Goal: Navigation & Orientation: Find specific page/section

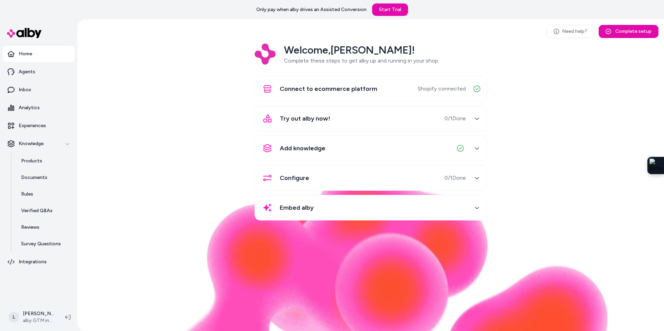
click at [29, 309] on html "Only pay when alby drives an Assisted Conversion Start Trial Home Agents Inbox …" at bounding box center [332, 165] width 664 height 331
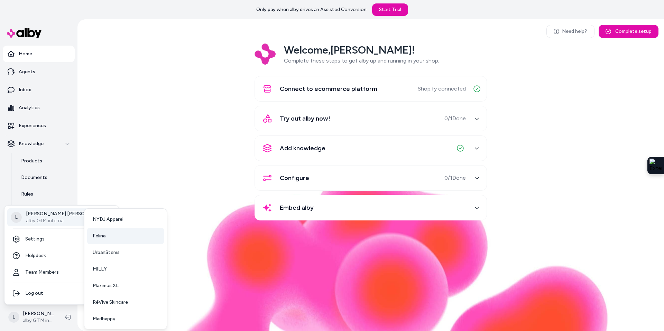
scroll to position [18, 0]
click at [104, 282] on span "Maximus XL" at bounding box center [106, 285] width 26 height 7
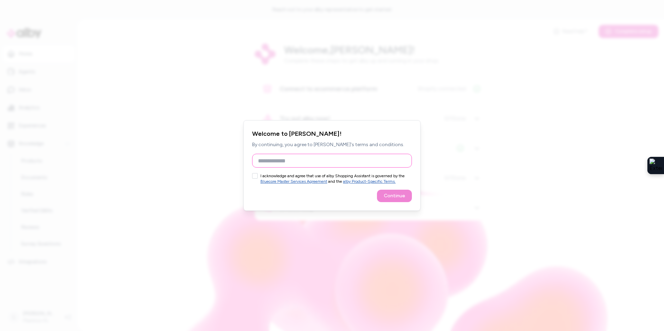
click at [268, 161] on input "Full Name" at bounding box center [332, 161] width 160 height 14
type input "**********"
click at [255, 178] on button "I acknowledge and agree that use of alby Shopping Assistant is governed by the …" at bounding box center [255, 176] width 6 height 6
click at [404, 199] on button "Continue" at bounding box center [394, 196] width 35 height 12
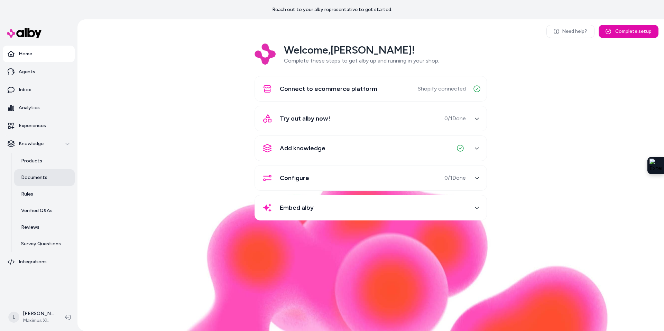
click at [42, 178] on p "Documents" at bounding box center [34, 177] width 26 height 7
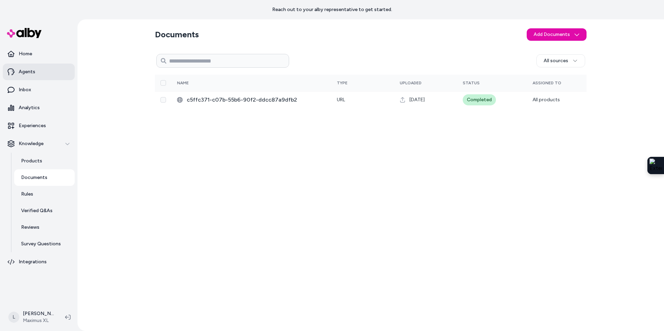
click at [31, 74] on p "Agents" at bounding box center [27, 71] width 17 height 7
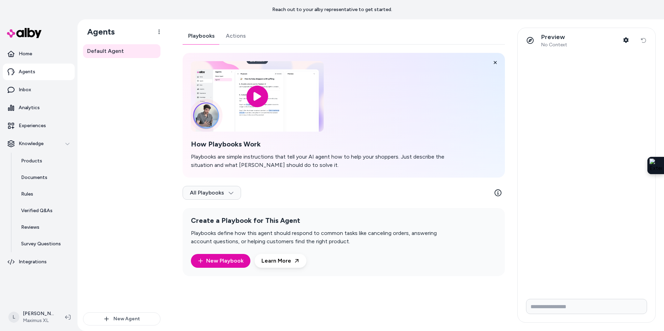
click at [244, 35] on link "Actions" at bounding box center [235, 36] width 31 height 17
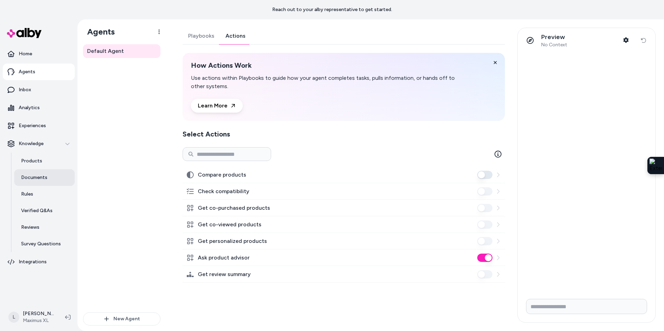
click at [34, 182] on link "Documents" at bounding box center [44, 178] width 61 height 17
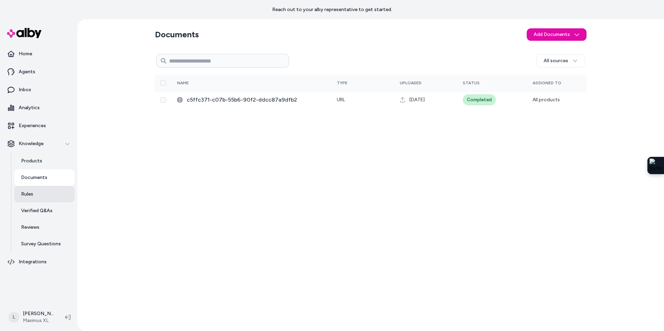
click at [30, 197] on p "Rules" at bounding box center [27, 194] width 12 height 7
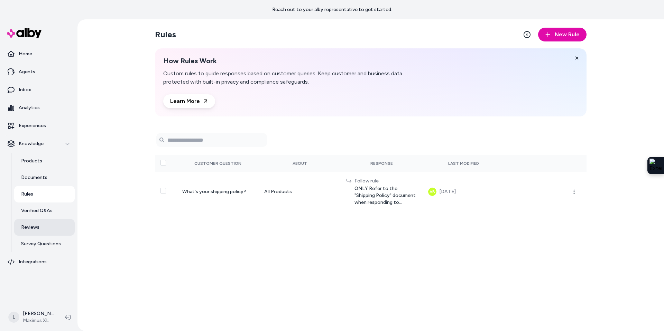
click at [36, 225] on p "Reviews" at bounding box center [30, 227] width 18 height 7
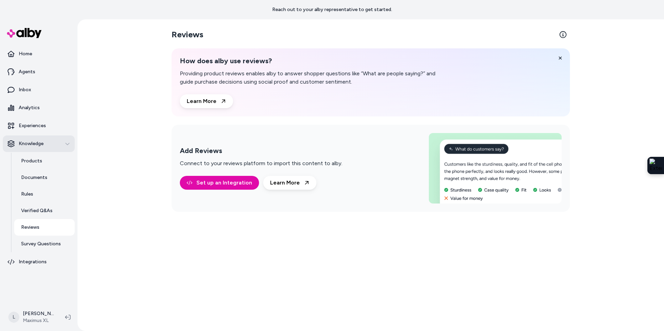
click at [35, 145] on p "Knowledge" at bounding box center [31, 143] width 25 height 7
click at [60, 143] on div "Knowledge" at bounding box center [39, 143] width 62 height 7
click at [46, 227] on link "Reviews" at bounding box center [44, 227] width 61 height 17
drag, startPoint x: 41, startPoint y: 306, endPoint x: 40, endPoint y: 310, distance: 3.8
click at [40, 310] on div "L Logan Graham Maximus XL" at bounding box center [38, 318] width 77 height 28
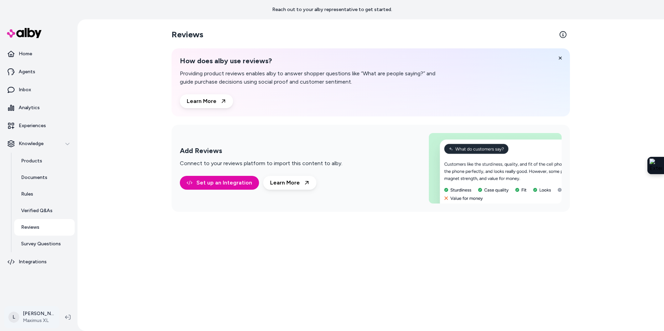
click at [39, 320] on html "Reach out to your alby representative to get started. Home Agents Inbox Analyti…" at bounding box center [332, 165] width 664 height 331
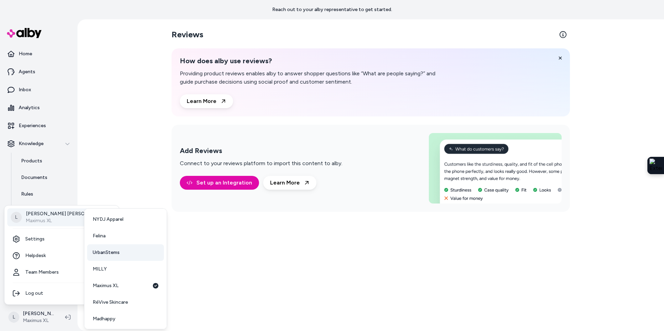
scroll to position [18, 0]
click at [139, 254] on link "UrbanStems" at bounding box center [125, 252] width 77 height 17
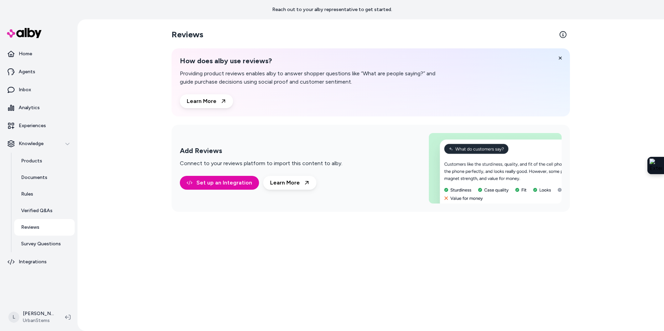
click at [44, 226] on link "Reviews" at bounding box center [44, 227] width 61 height 17
